Goal: Information Seeking & Learning: Learn about a topic

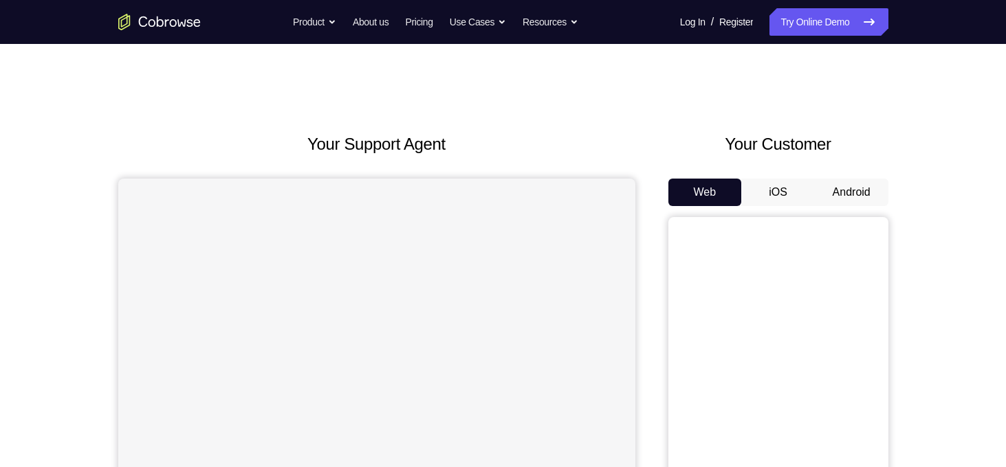
click at [842, 192] on button "Android" at bounding box center [852, 192] width 74 height 27
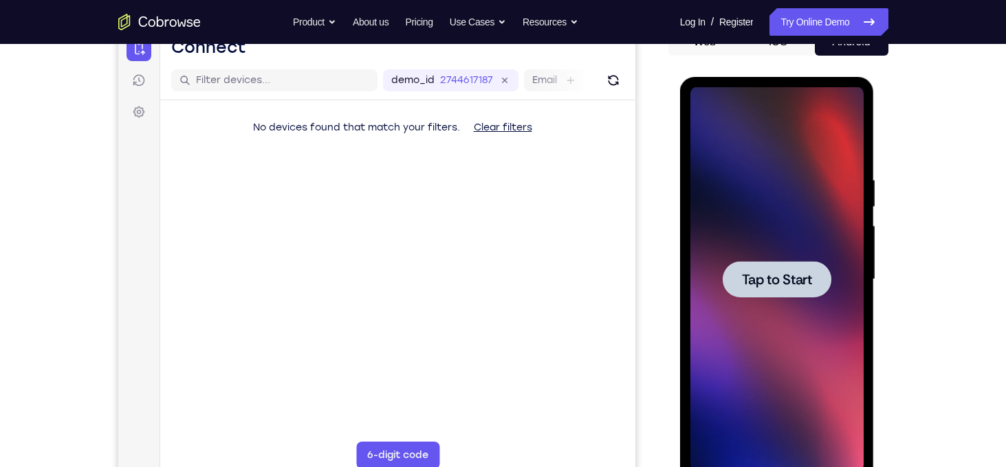
click at [776, 291] on div at bounding box center [777, 279] width 109 height 36
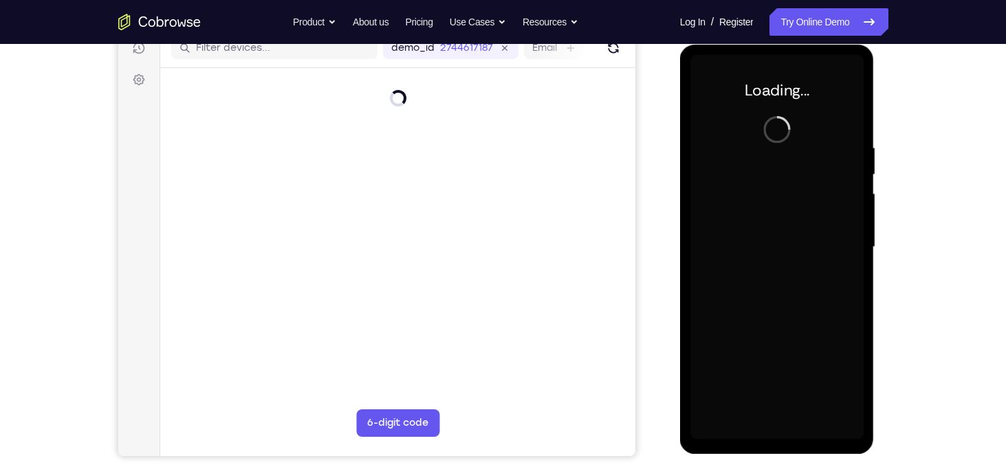
scroll to position [180, 0]
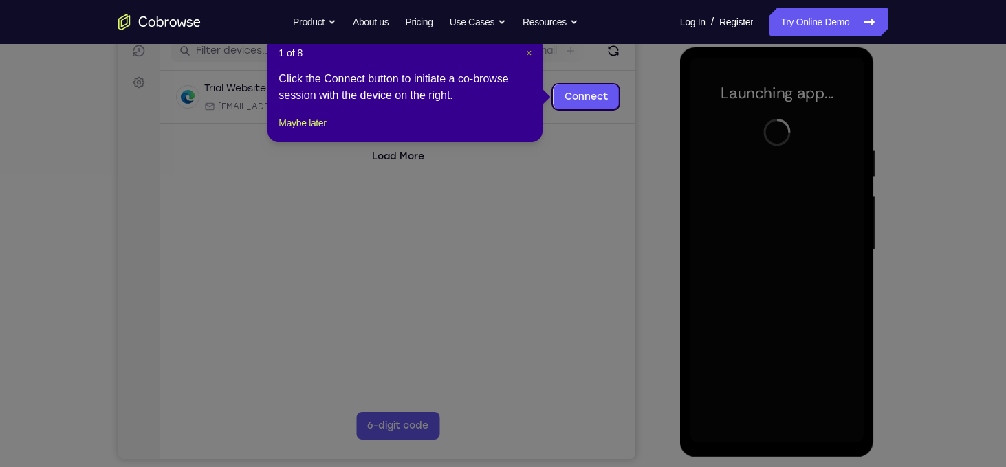
click at [527, 49] on span "×" at bounding box center [528, 52] width 5 height 11
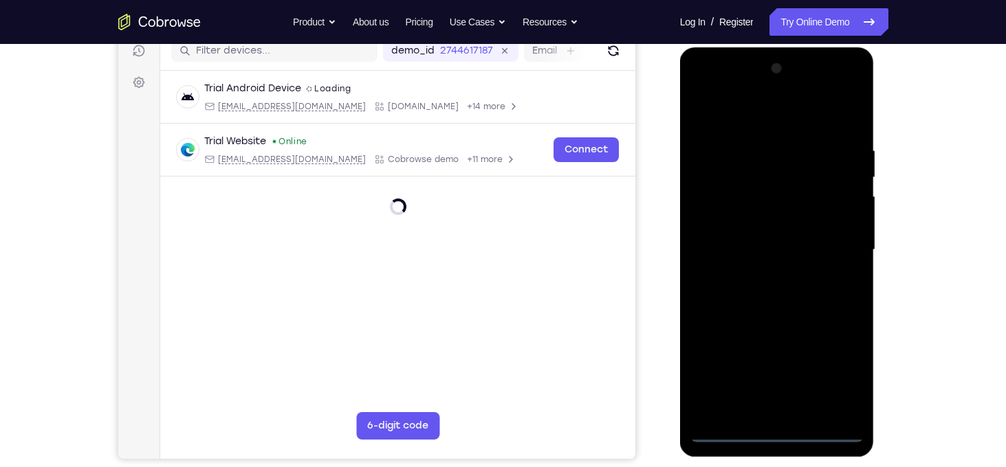
click at [779, 430] on div at bounding box center [776, 250] width 173 height 385
click at [835, 373] on div at bounding box center [776, 250] width 173 height 385
click at [776, 125] on div at bounding box center [776, 250] width 173 height 385
click at [832, 229] on div at bounding box center [776, 250] width 173 height 385
click at [832, 243] on div at bounding box center [776, 250] width 173 height 385
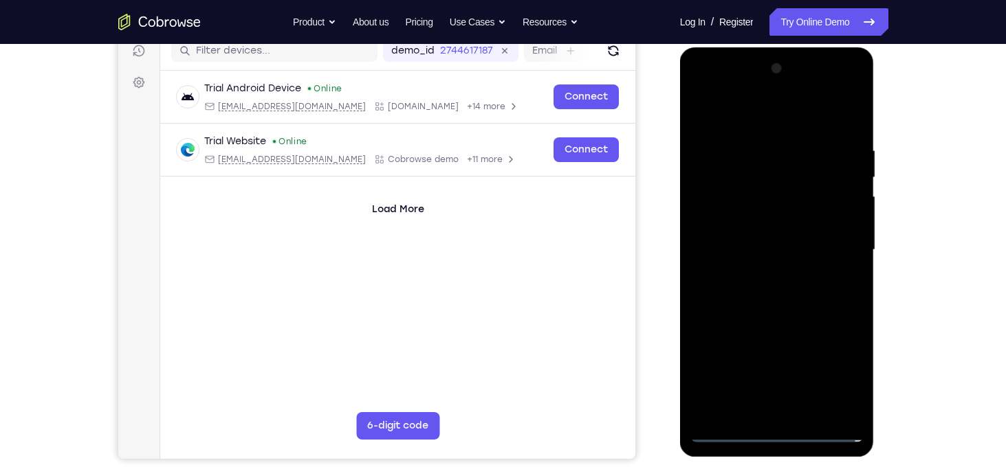
click at [762, 272] on div at bounding box center [776, 250] width 173 height 385
click at [738, 236] on div at bounding box center [776, 250] width 173 height 385
click at [738, 223] on div at bounding box center [776, 250] width 173 height 385
click at [850, 222] on div at bounding box center [776, 250] width 173 height 385
click at [847, 223] on div at bounding box center [776, 250] width 173 height 385
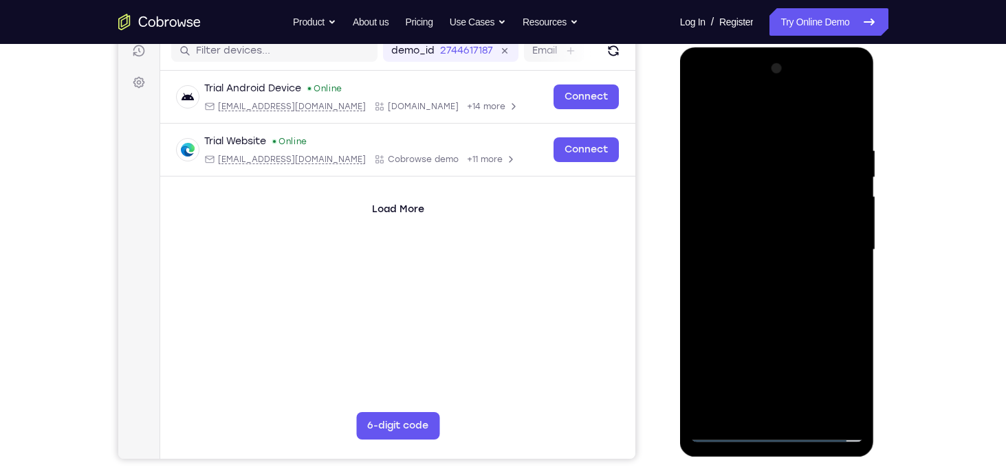
click at [810, 251] on div at bounding box center [776, 250] width 173 height 385
click at [787, 294] on div at bounding box center [776, 250] width 173 height 385
click at [787, 295] on div at bounding box center [776, 250] width 173 height 385
click at [779, 283] on div at bounding box center [776, 250] width 173 height 385
click at [773, 295] on div at bounding box center [776, 250] width 173 height 385
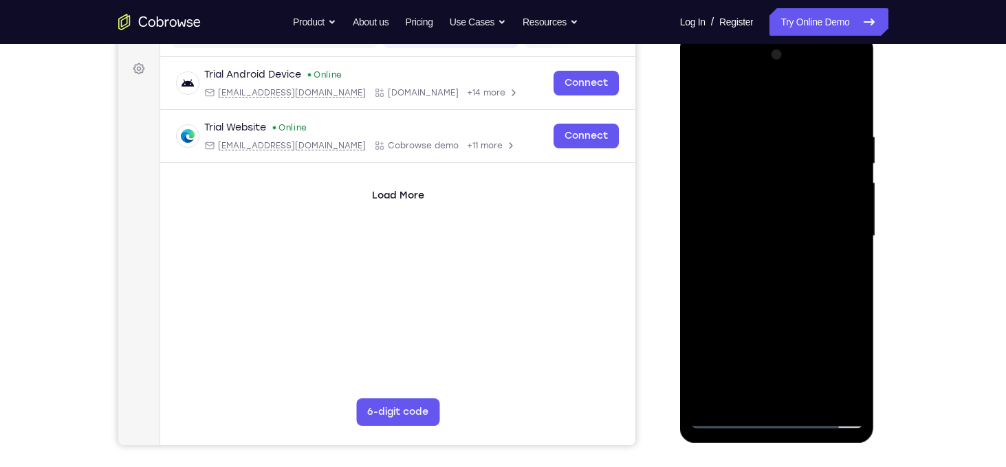
scroll to position [201, 0]
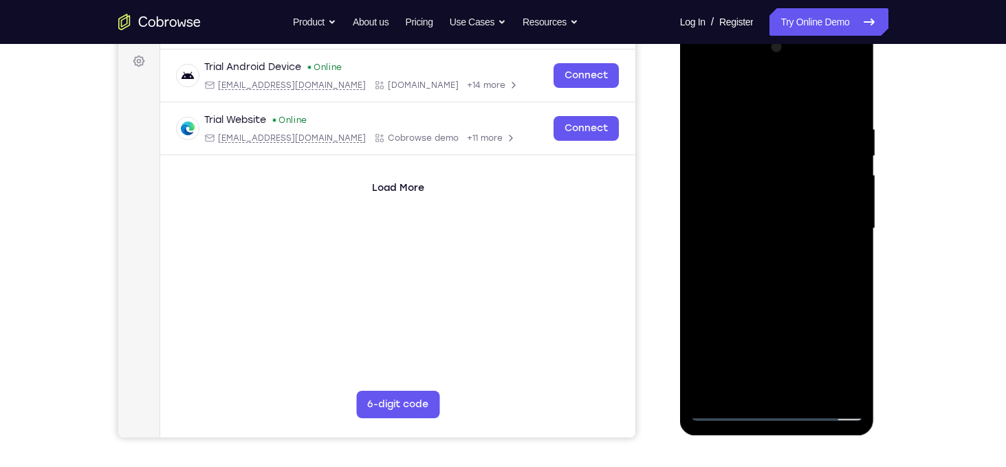
click at [781, 292] on div at bounding box center [776, 228] width 173 height 385
click at [749, 388] on div at bounding box center [776, 228] width 173 height 385
click at [769, 148] on div at bounding box center [776, 228] width 173 height 385
click at [852, 237] on div at bounding box center [776, 228] width 173 height 385
click at [851, 241] on div at bounding box center [776, 228] width 173 height 385
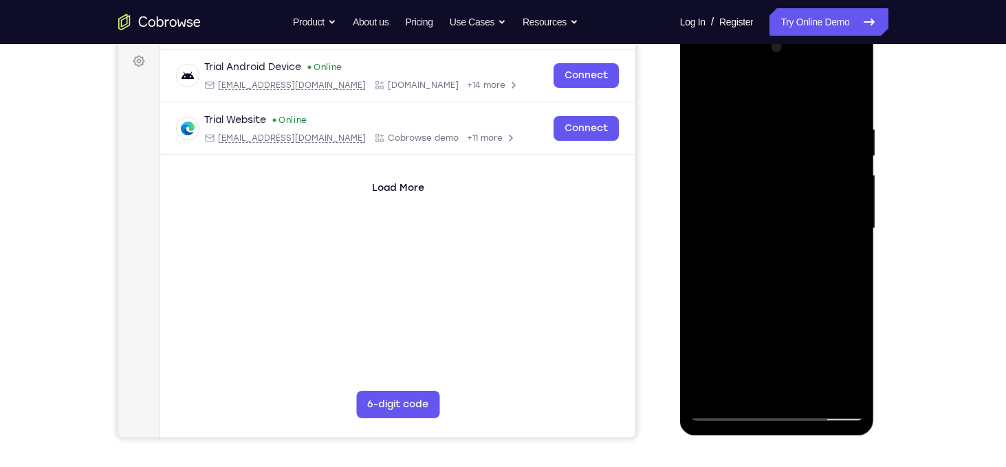
click at [853, 238] on div at bounding box center [776, 228] width 173 height 385
click at [853, 239] on div at bounding box center [776, 228] width 173 height 385
click at [850, 242] on div at bounding box center [776, 228] width 173 height 385
click at [851, 241] on div at bounding box center [776, 228] width 173 height 385
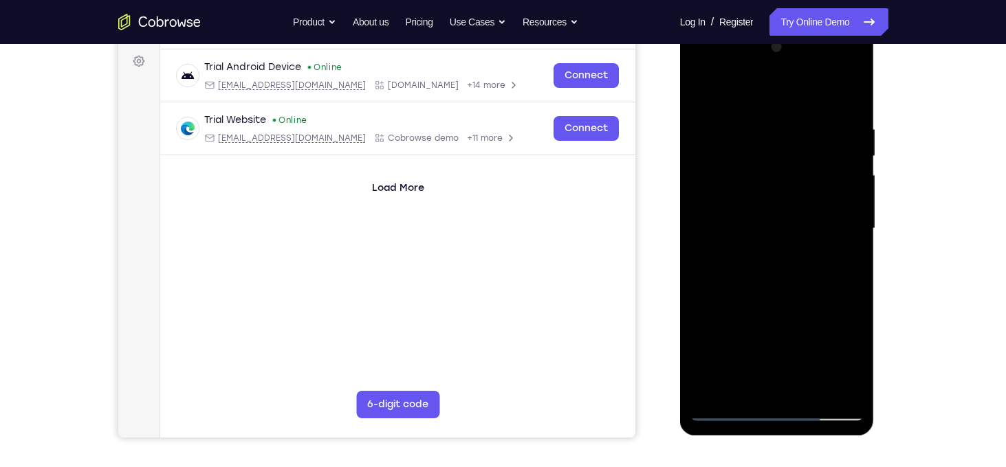
click at [695, 240] on div at bounding box center [776, 228] width 173 height 385
click at [701, 239] on div at bounding box center [776, 228] width 173 height 385
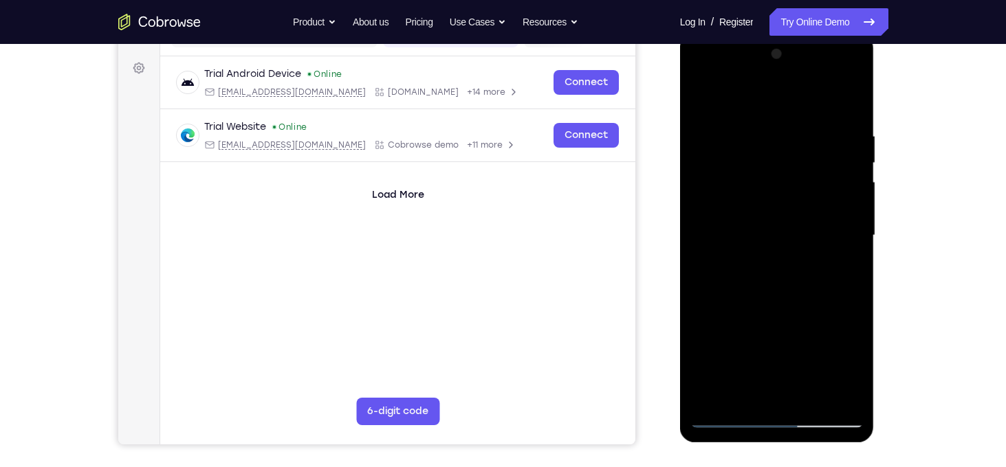
scroll to position [198, 0]
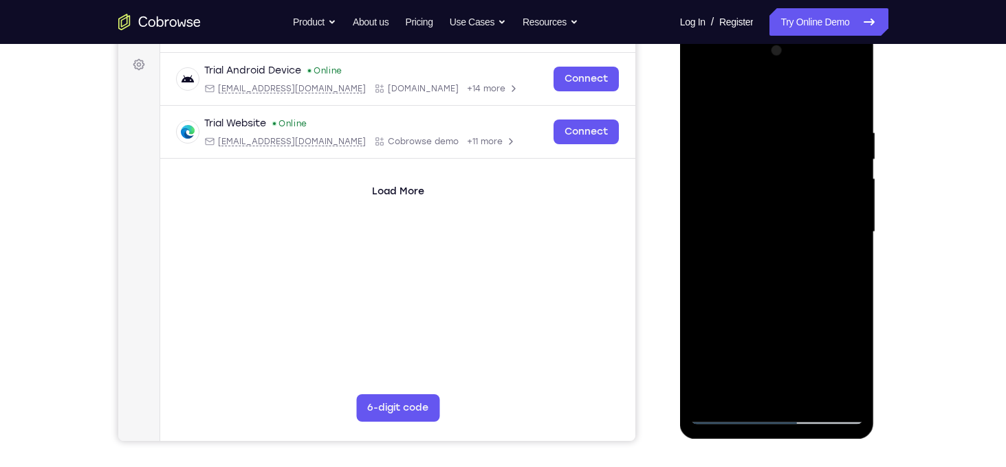
click at [740, 394] on div at bounding box center [776, 232] width 173 height 385
click at [832, 235] on div at bounding box center [776, 232] width 173 height 385
click at [852, 236] on div at bounding box center [776, 232] width 173 height 385
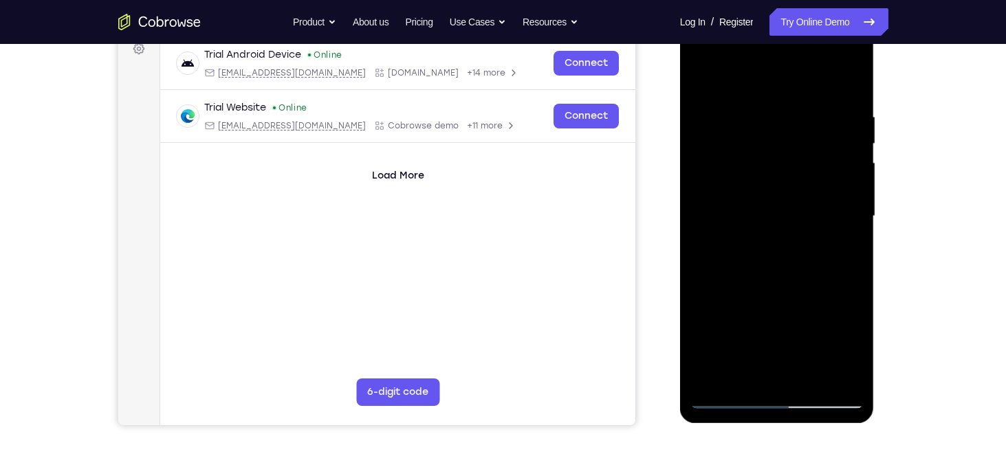
click at [853, 216] on div at bounding box center [776, 216] width 173 height 385
click at [856, 221] on div at bounding box center [776, 216] width 173 height 385
click at [853, 217] on div at bounding box center [776, 216] width 173 height 385
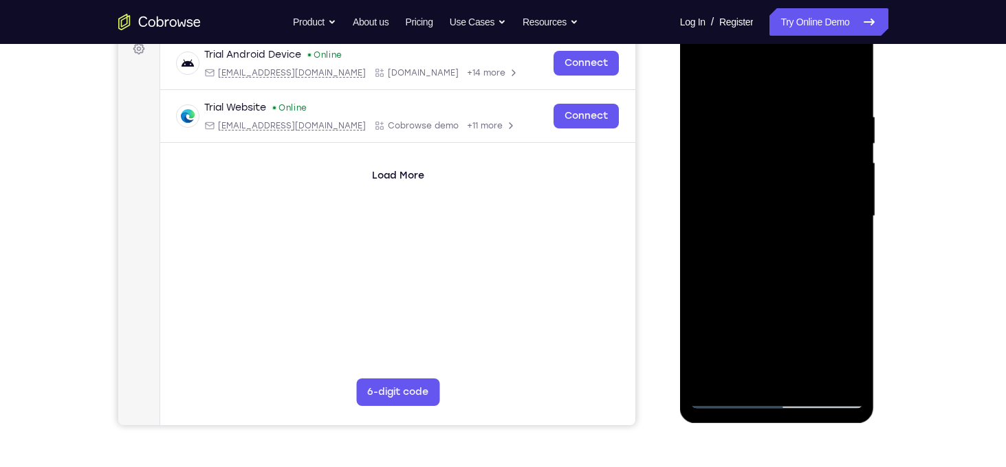
click at [703, 82] on div at bounding box center [776, 216] width 173 height 385
click at [733, 74] on div at bounding box center [776, 216] width 173 height 385
click at [759, 124] on div at bounding box center [776, 216] width 173 height 385
click at [705, 80] on div at bounding box center [776, 216] width 173 height 385
click at [738, 173] on div at bounding box center [776, 216] width 173 height 385
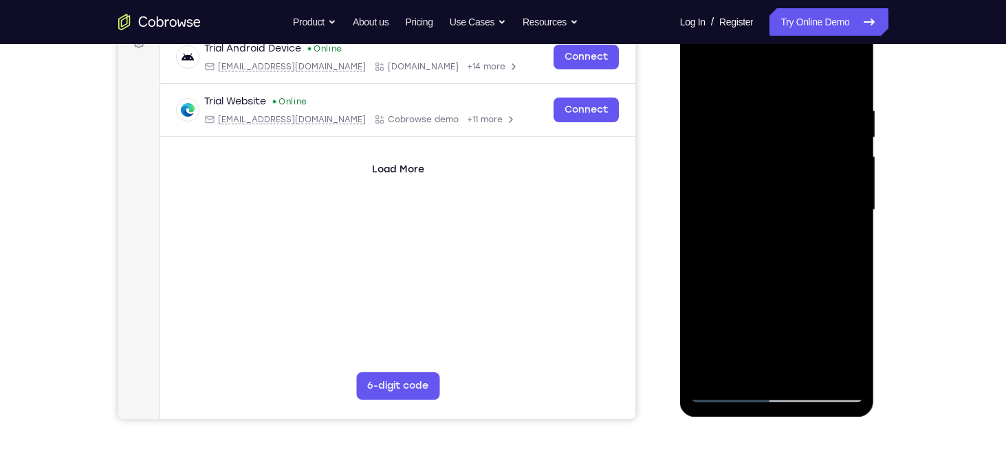
scroll to position [221, 0]
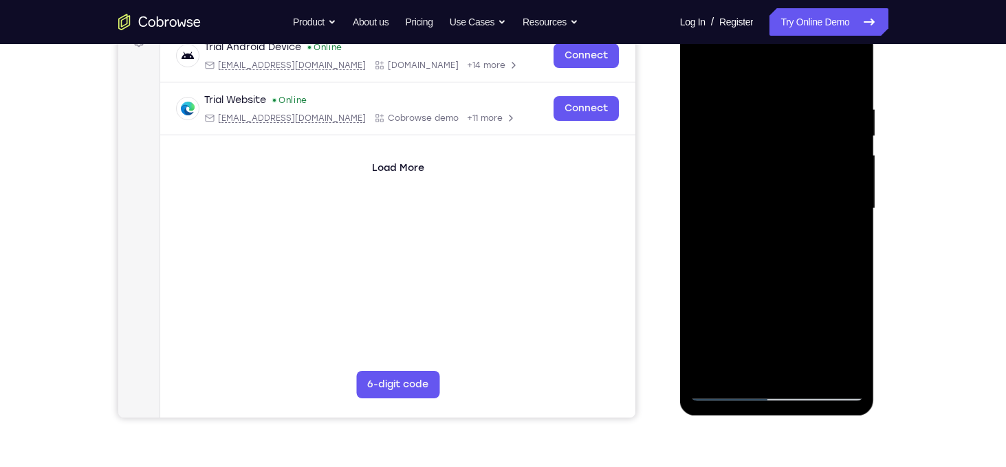
click at [742, 143] on div at bounding box center [776, 208] width 173 height 385
click at [745, 368] on div at bounding box center [776, 208] width 173 height 385
click at [747, 369] on div at bounding box center [776, 208] width 173 height 385
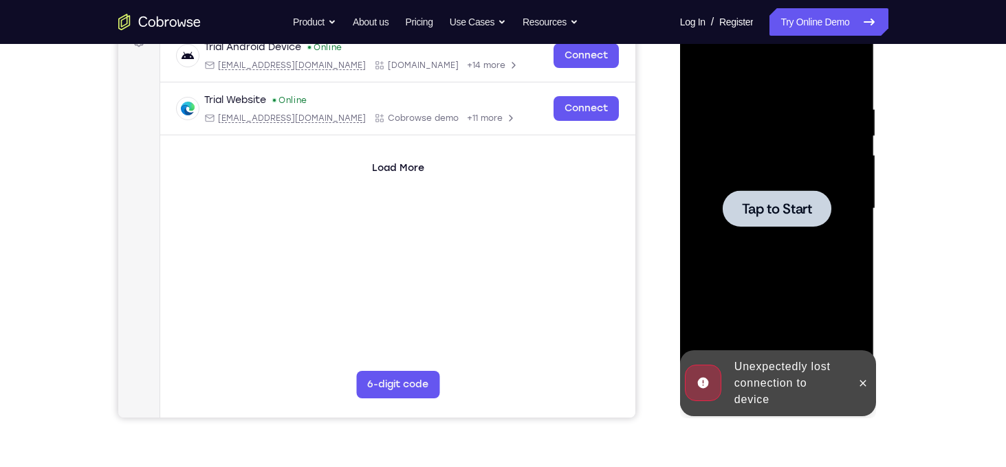
click at [745, 329] on div at bounding box center [776, 208] width 173 height 385
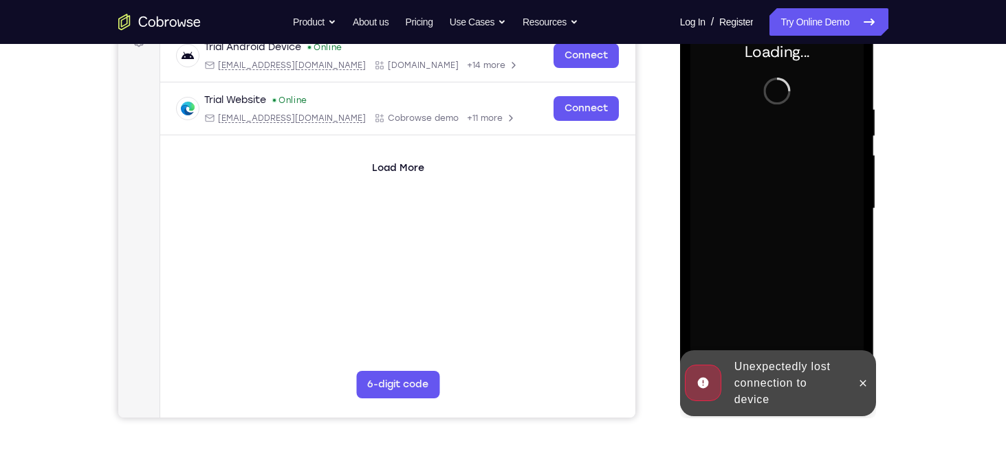
scroll to position [197, 0]
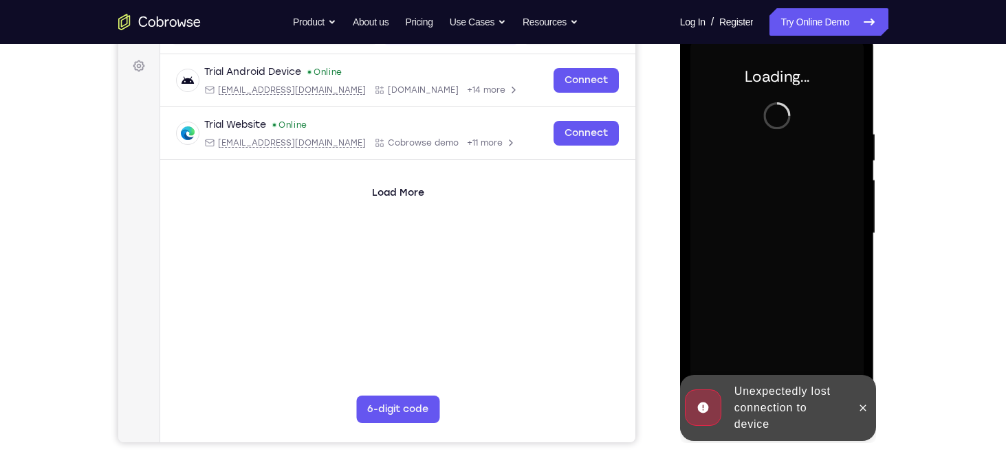
click at [859, 421] on div at bounding box center [863, 408] width 22 height 66
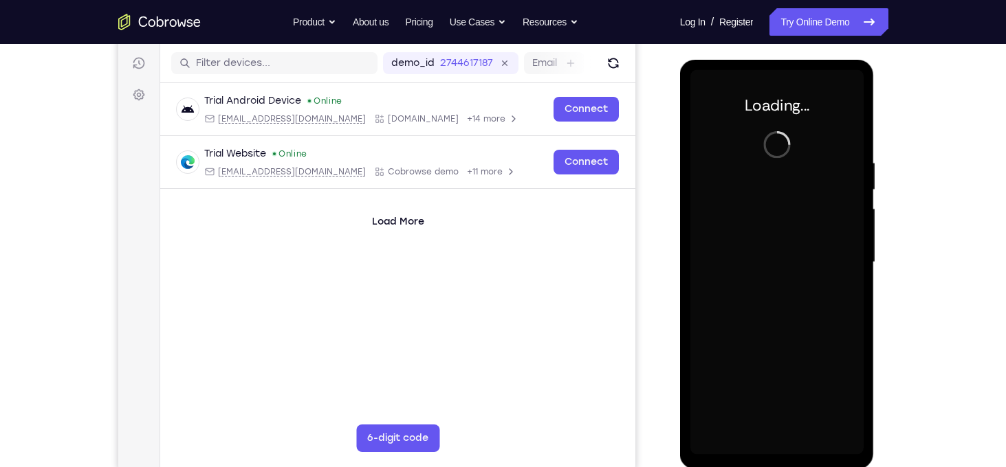
scroll to position [169, 0]
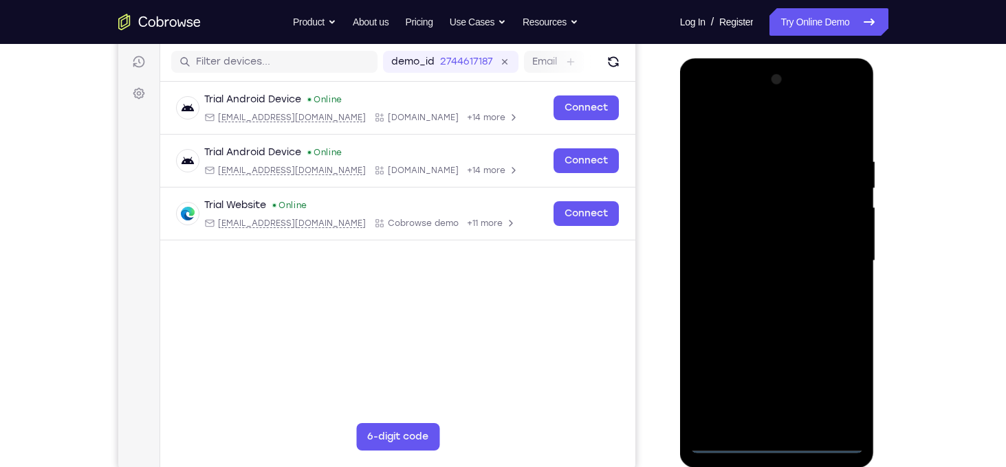
click at [771, 440] on div at bounding box center [776, 261] width 173 height 385
click at [833, 383] on div at bounding box center [776, 261] width 173 height 385
click at [762, 146] on div at bounding box center [776, 261] width 173 height 385
click at [756, 133] on div at bounding box center [776, 261] width 173 height 385
click at [833, 256] on div at bounding box center [776, 261] width 173 height 385
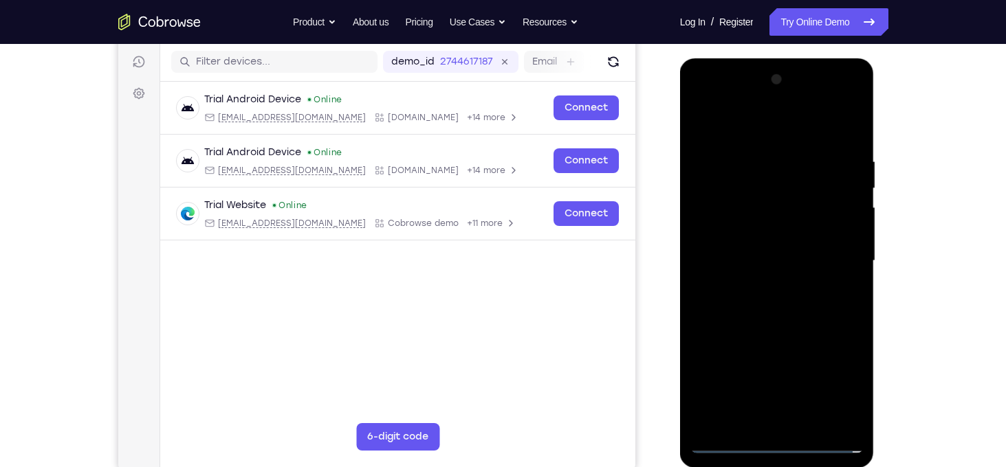
click at [762, 285] on div at bounding box center [776, 261] width 173 height 385
click at [767, 155] on div at bounding box center [776, 261] width 173 height 385
click at [768, 246] on div at bounding box center [776, 261] width 173 height 385
click at [751, 236] on div at bounding box center [776, 261] width 173 height 385
click at [740, 262] on div at bounding box center [776, 261] width 173 height 385
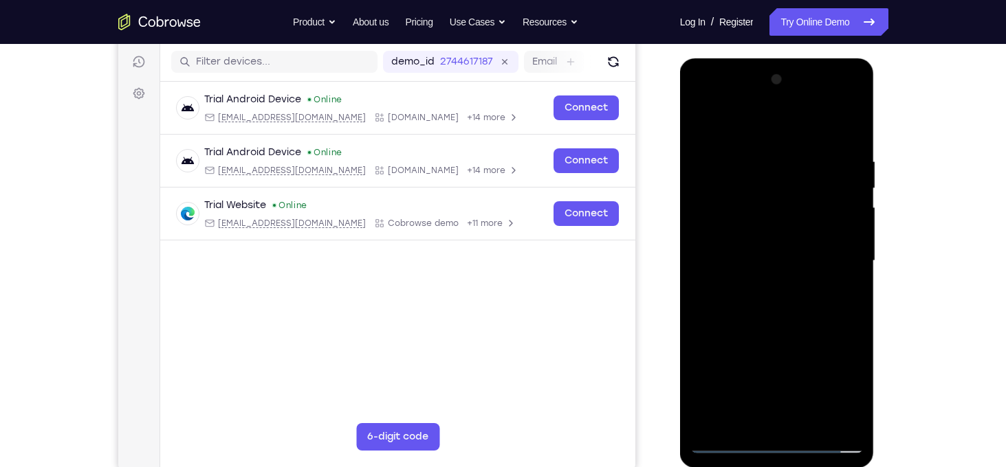
click at [745, 309] on div at bounding box center [776, 261] width 173 height 385
click at [747, 309] on div at bounding box center [776, 261] width 173 height 385
click at [760, 309] on div at bounding box center [776, 261] width 173 height 385
click at [771, 297] on div at bounding box center [776, 261] width 173 height 385
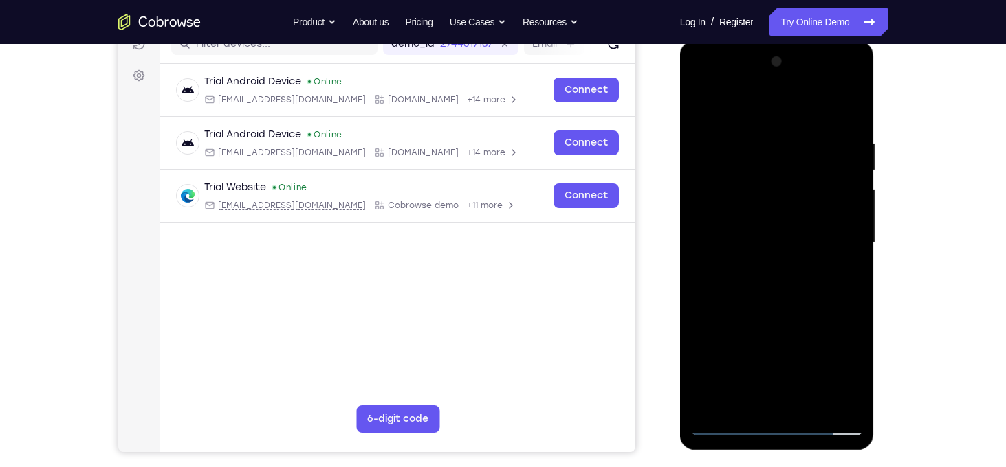
scroll to position [188, 0]
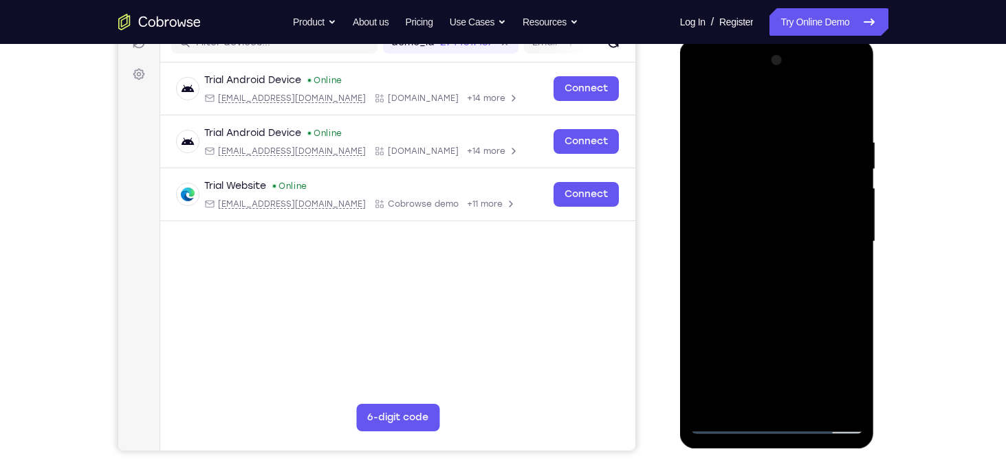
click at [802, 308] on div at bounding box center [776, 241] width 173 height 385
click at [780, 129] on div at bounding box center [776, 241] width 173 height 385
click at [832, 166] on div at bounding box center [776, 241] width 173 height 385
drag, startPoint x: 716, startPoint y: 197, endPoint x: 819, endPoint y: 203, distance: 104.0
click at [819, 203] on div at bounding box center [776, 241] width 173 height 385
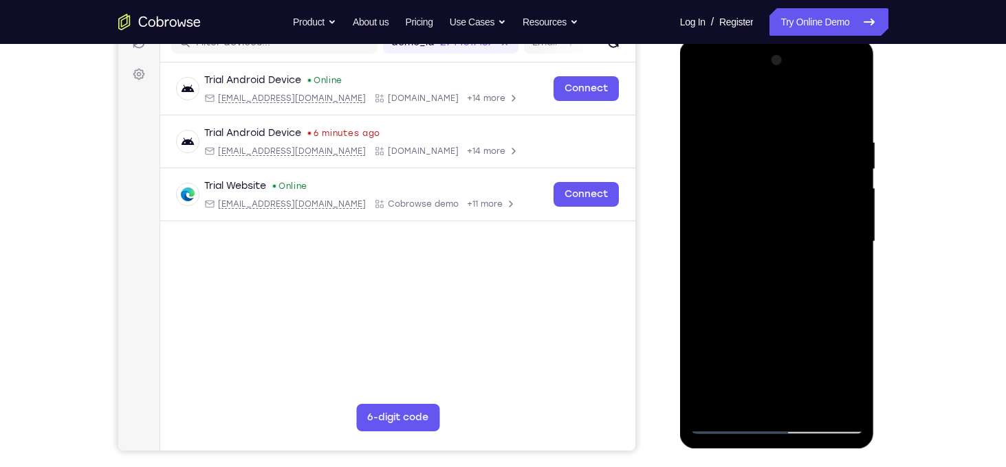
click at [849, 108] on div at bounding box center [776, 241] width 173 height 385
click at [848, 111] on div at bounding box center [776, 241] width 173 height 385
click at [743, 401] on div at bounding box center [776, 241] width 173 height 385
click at [747, 102] on div at bounding box center [776, 241] width 173 height 385
click at [764, 197] on div at bounding box center [776, 241] width 173 height 385
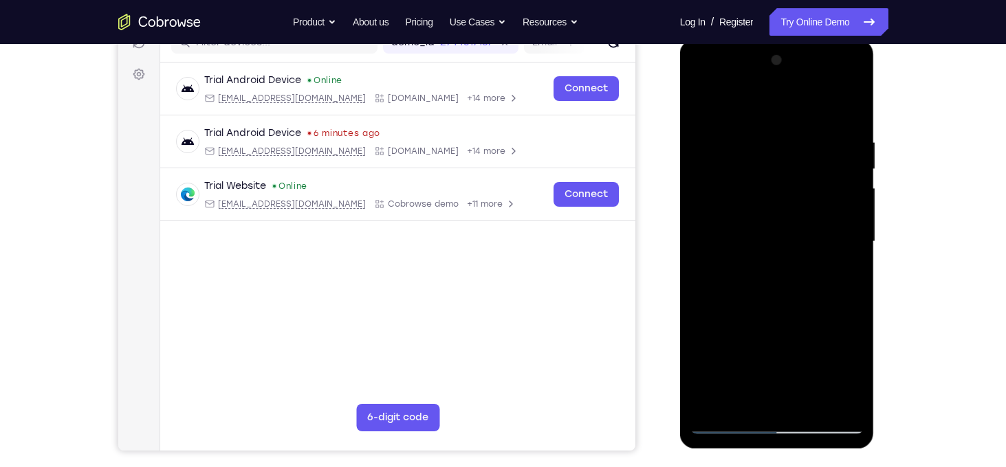
click at [740, 100] on div at bounding box center [776, 241] width 173 height 385
click at [735, 123] on div at bounding box center [776, 241] width 173 height 385
click at [854, 386] on div at bounding box center [776, 241] width 173 height 385
drag, startPoint x: 774, startPoint y: 327, endPoint x: 760, endPoint y: 206, distance: 121.1
click at [760, 206] on div at bounding box center [776, 241] width 173 height 385
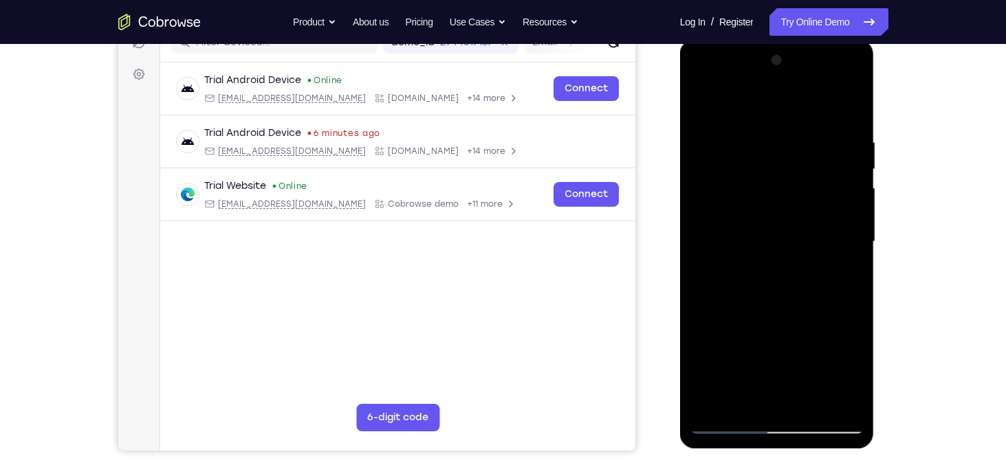
drag, startPoint x: 769, startPoint y: 329, endPoint x: 773, endPoint y: 188, distance: 141.0
click at [773, 188] on div at bounding box center [776, 241] width 173 height 385
drag, startPoint x: 764, startPoint y: 197, endPoint x: 757, endPoint y: 393, distance: 196.8
click at [757, 393] on div at bounding box center [776, 241] width 173 height 385
drag, startPoint x: 769, startPoint y: 157, endPoint x: 739, endPoint y: 324, distance: 169.8
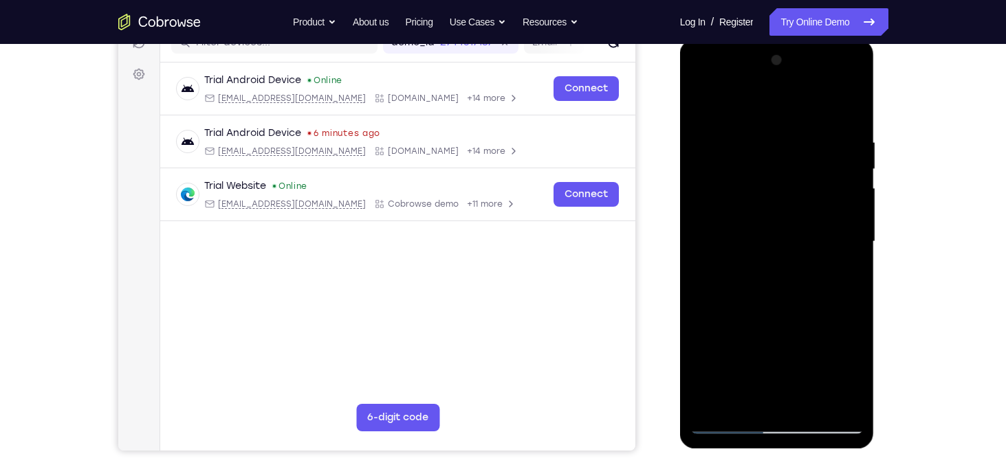
click at [739, 324] on div at bounding box center [776, 241] width 173 height 385
click at [731, 368] on div at bounding box center [776, 241] width 173 height 385
drag, startPoint x: 762, startPoint y: 140, endPoint x: 751, endPoint y: 294, distance: 155.0
click at [751, 294] on div at bounding box center [776, 241] width 173 height 385
click at [725, 422] on div at bounding box center [776, 241] width 173 height 385
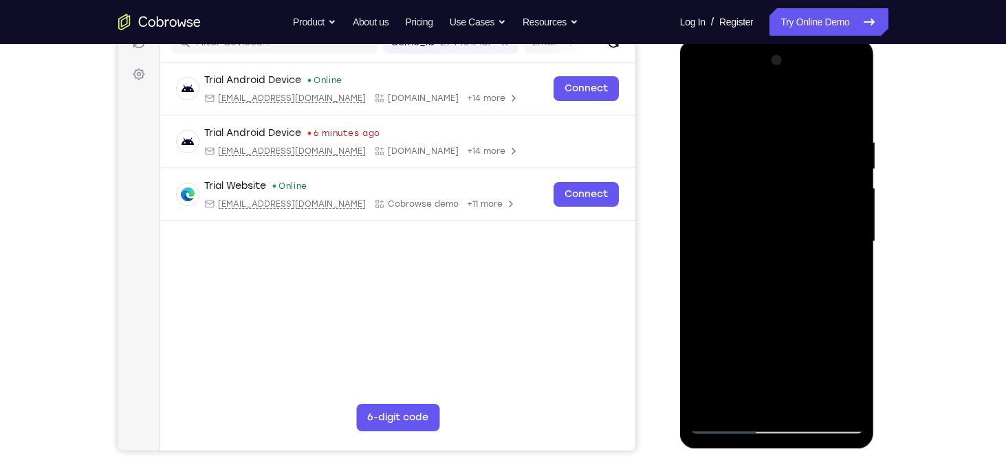
click at [829, 102] on div at bounding box center [776, 241] width 173 height 385
click at [757, 222] on div at bounding box center [776, 241] width 173 height 385
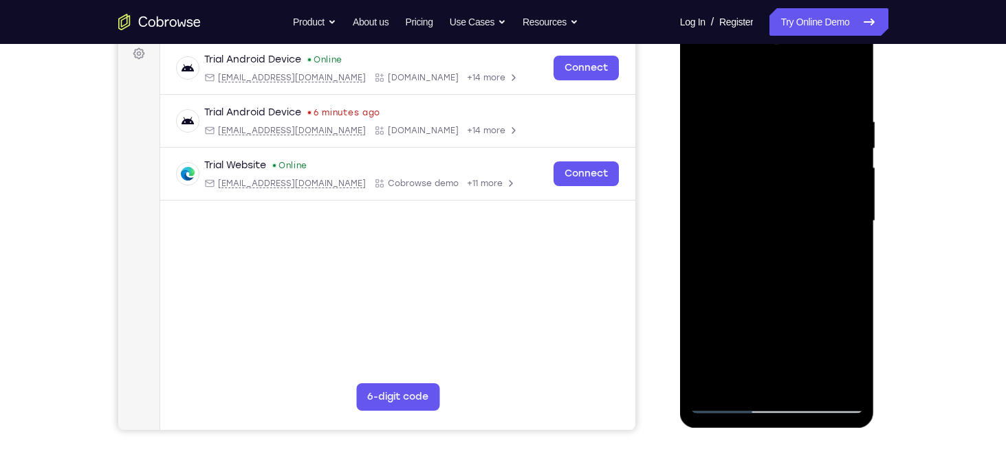
scroll to position [211, 0]
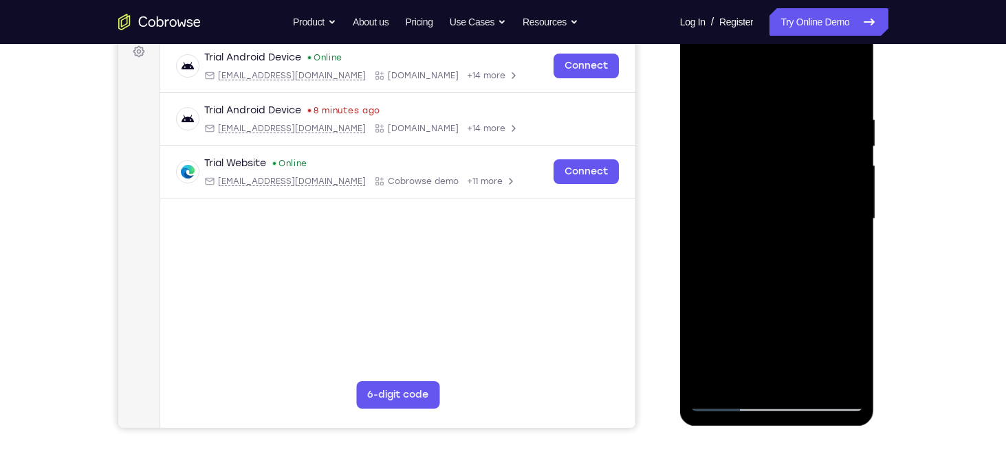
click at [727, 317] on div at bounding box center [776, 219] width 173 height 385
click at [853, 223] on div at bounding box center [776, 219] width 173 height 385
click at [853, 221] on div at bounding box center [776, 219] width 173 height 385
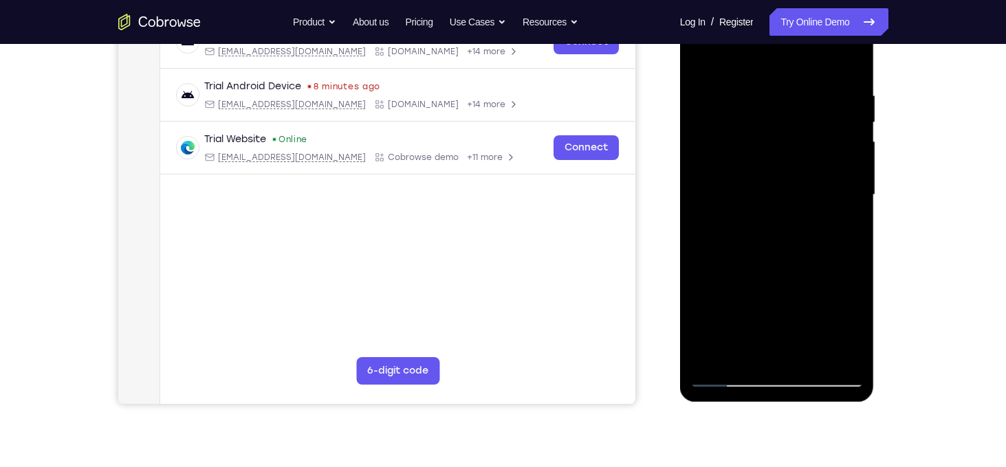
scroll to position [236, 0]
click at [703, 197] on div at bounding box center [776, 194] width 173 height 385
click at [726, 373] on div at bounding box center [776, 194] width 173 height 385
click at [780, 291] on div at bounding box center [776, 194] width 173 height 385
click at [731, 377] on div at bounding box center [776, 194] width 173 height 385
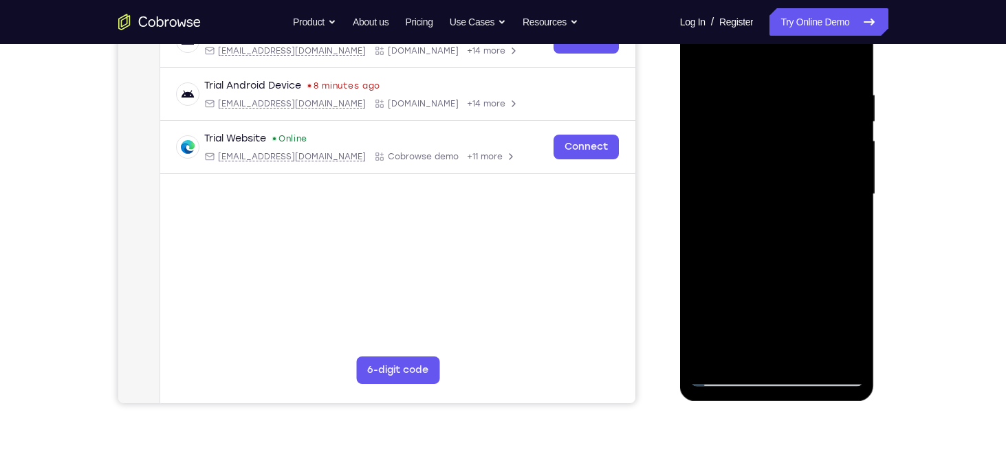
click at [707, 168] on div at bounding box center [776, 194] width 173 height 385
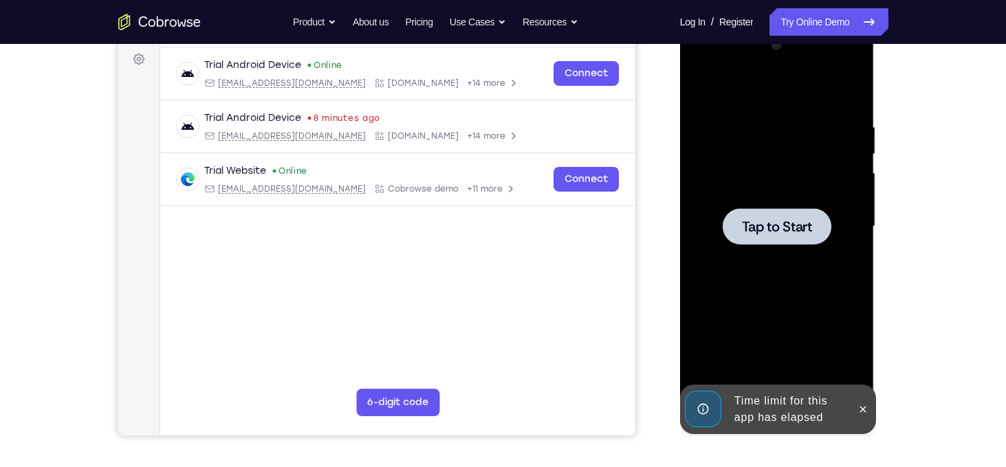
click at [839, 302] on div at bounding box center [776, 226] width 173 height 385
